Goal: Find specific page/section: Find specific page/section

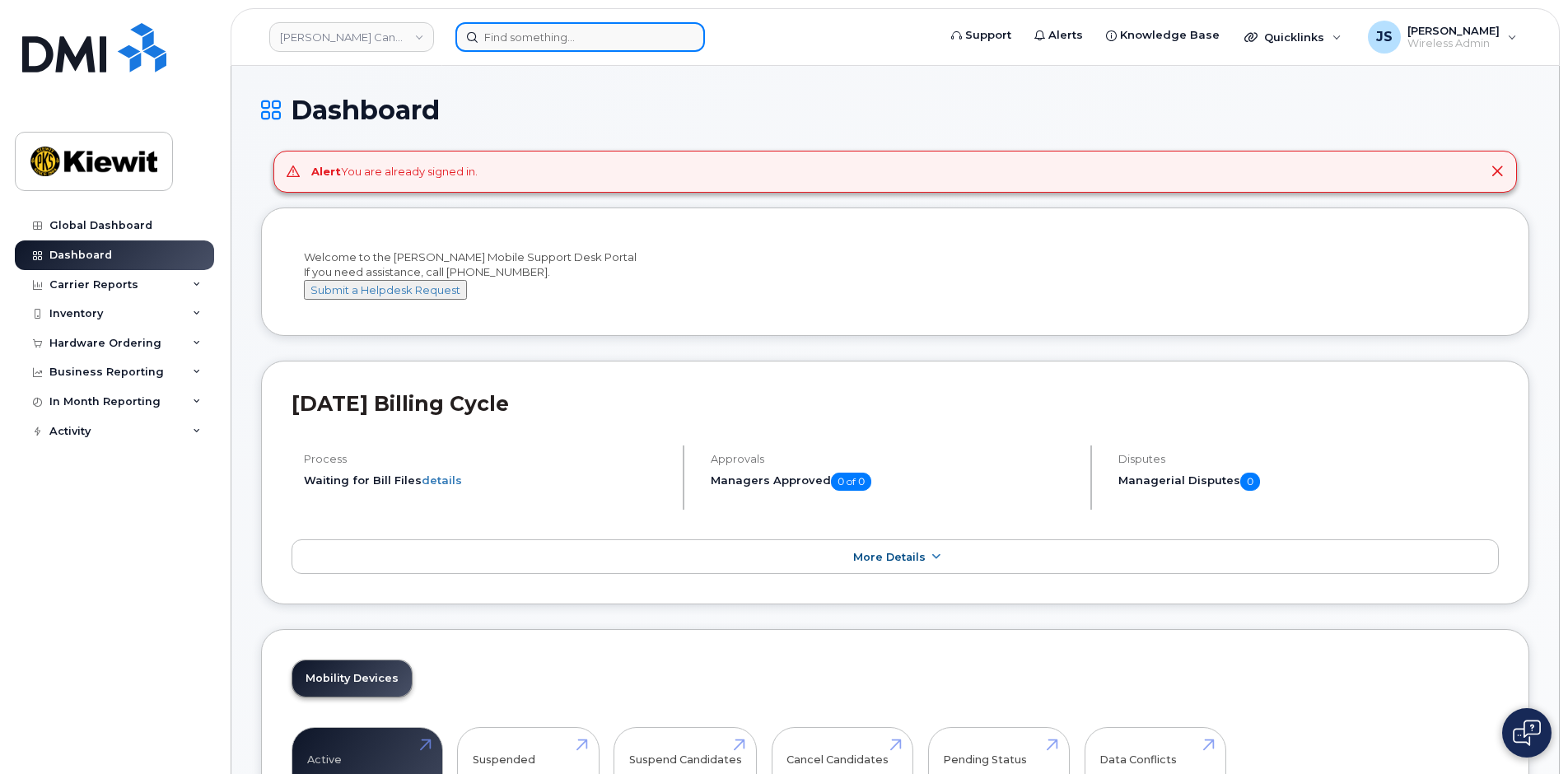
click at [566, 39] on input at bounding box center [580, 37] width 249 height 30
paste input "[PERSON_NAME]"
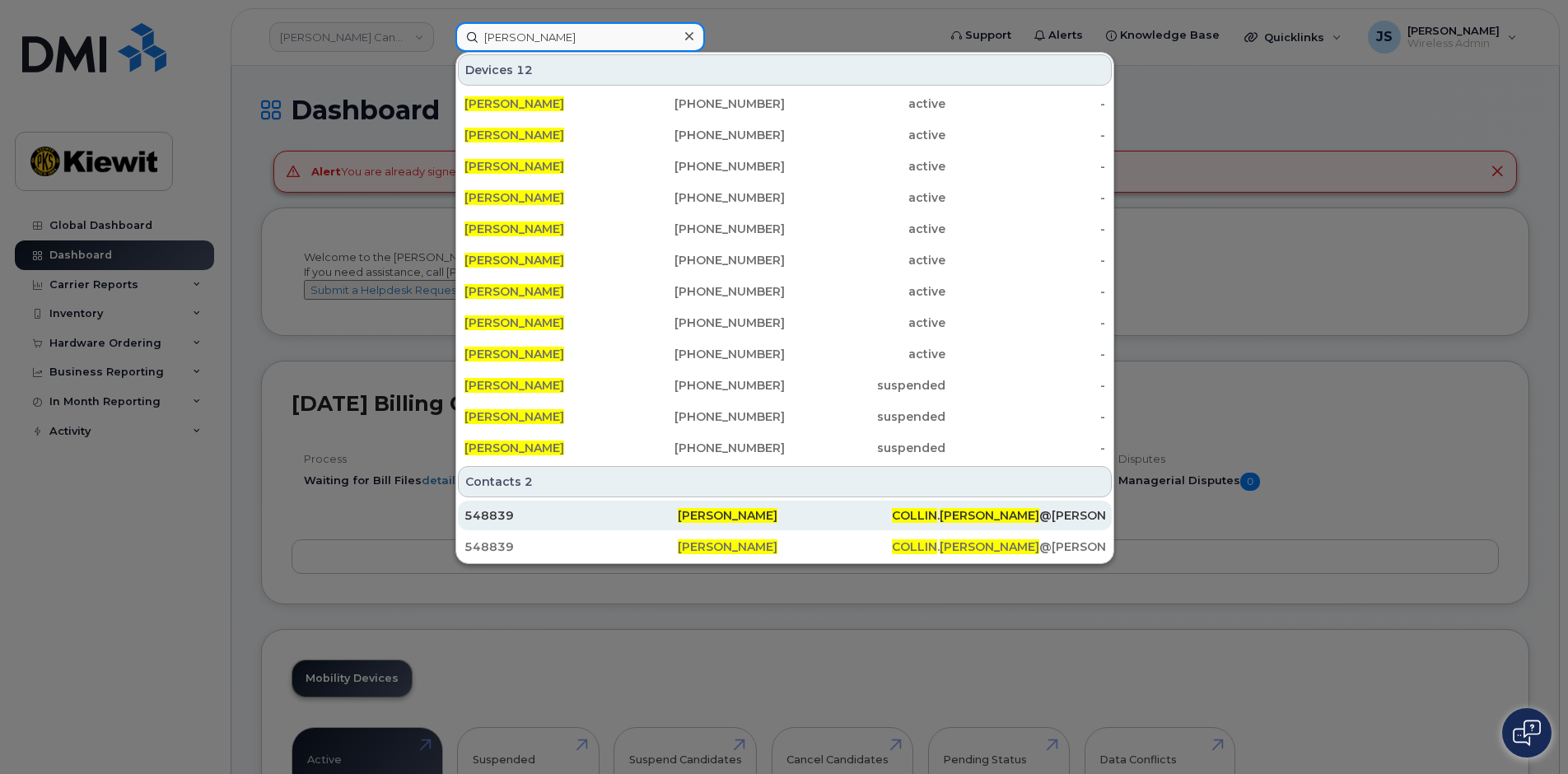
type input "[PERSON_NAME]"
click at [511, 518] on div "548839" at bounding box center [571, 516] width 213 height 17
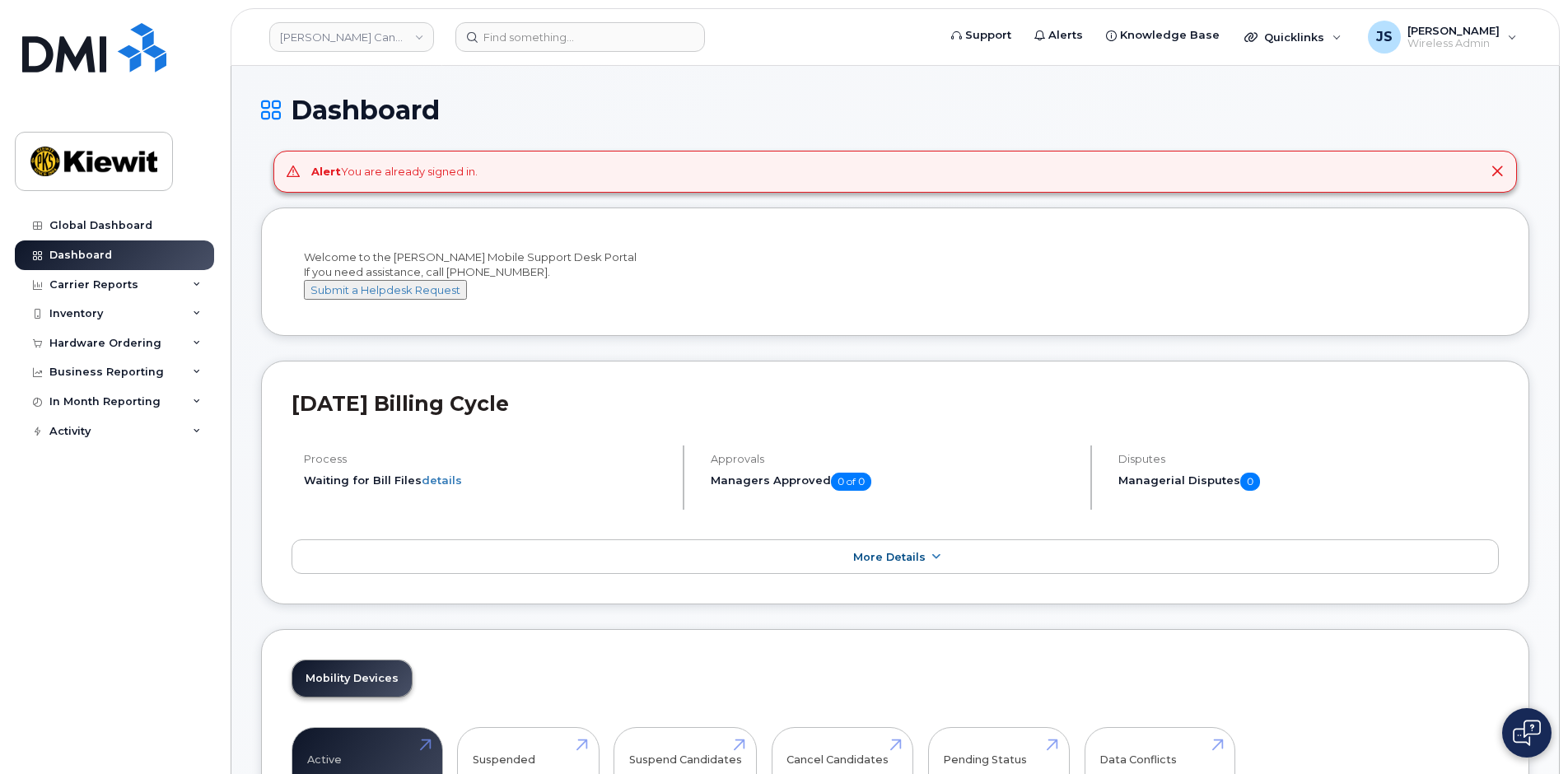
click at [556, 19] on header "[PERSON_NAME] Canada Inc Support Alerts Knowledge Base Quicklinks Suspend / Can…" at bounding box center [895, 37] width 1329 height 58
click at [554, 31] on input at bounding box center [580, 37] width 249 height 30
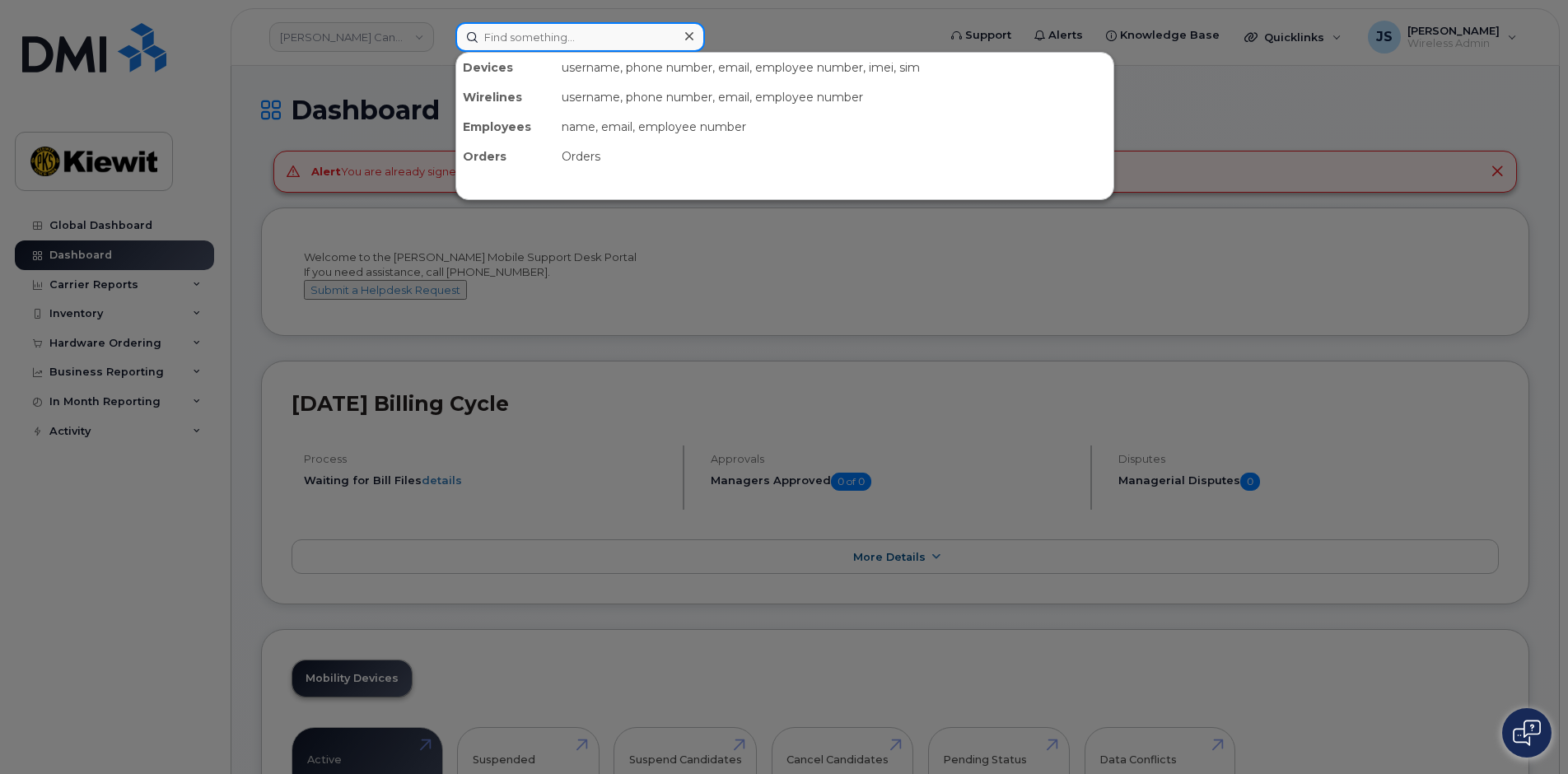
paste input "[PERSON_NAME]"
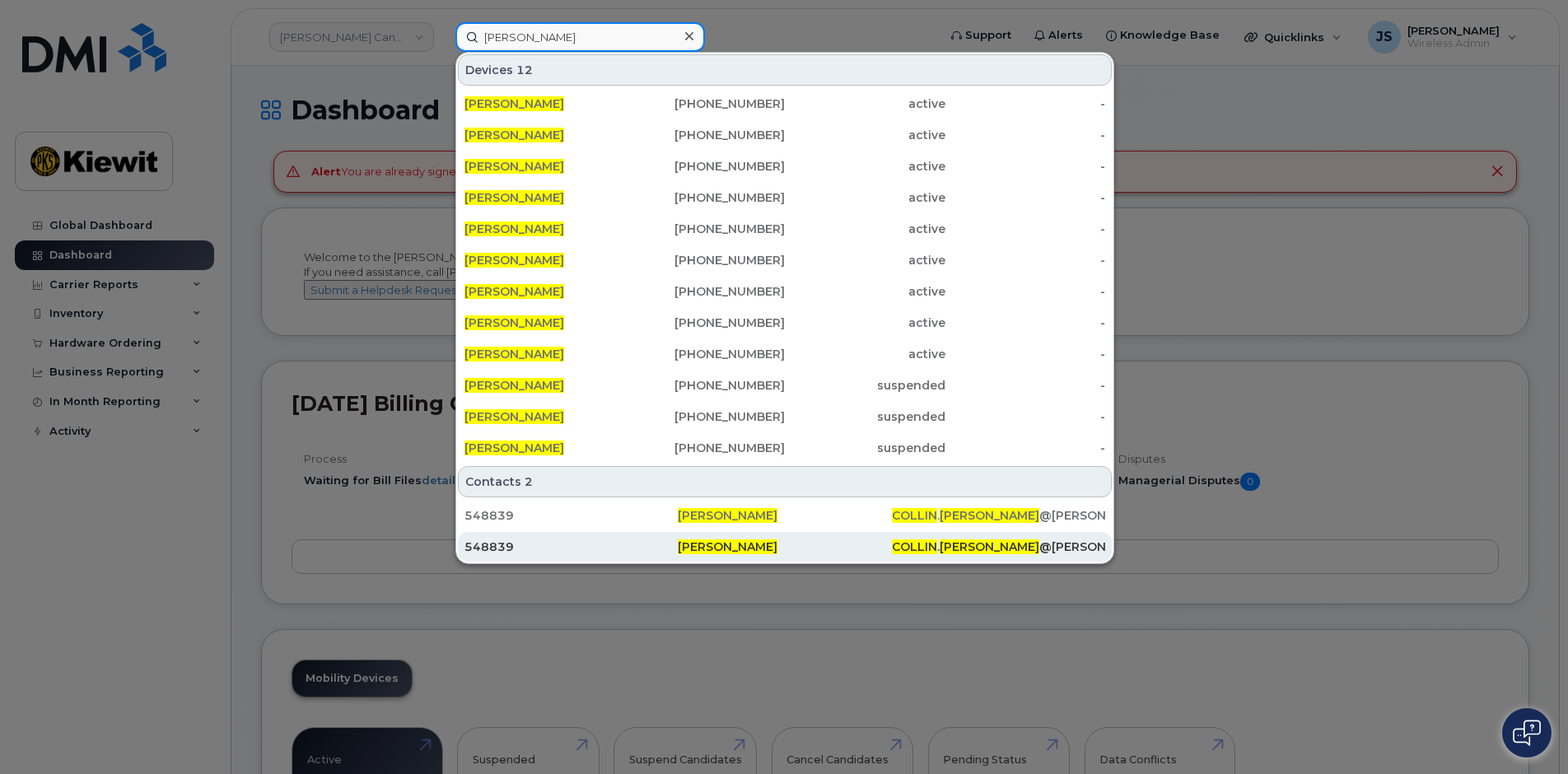
type input "[PERSON_NAME]"
click at [488, 544] on div "548839" at bounding box center [571, 547] width 213 height 17
